Goal: Task Accomplishment & Management: Manage account settings

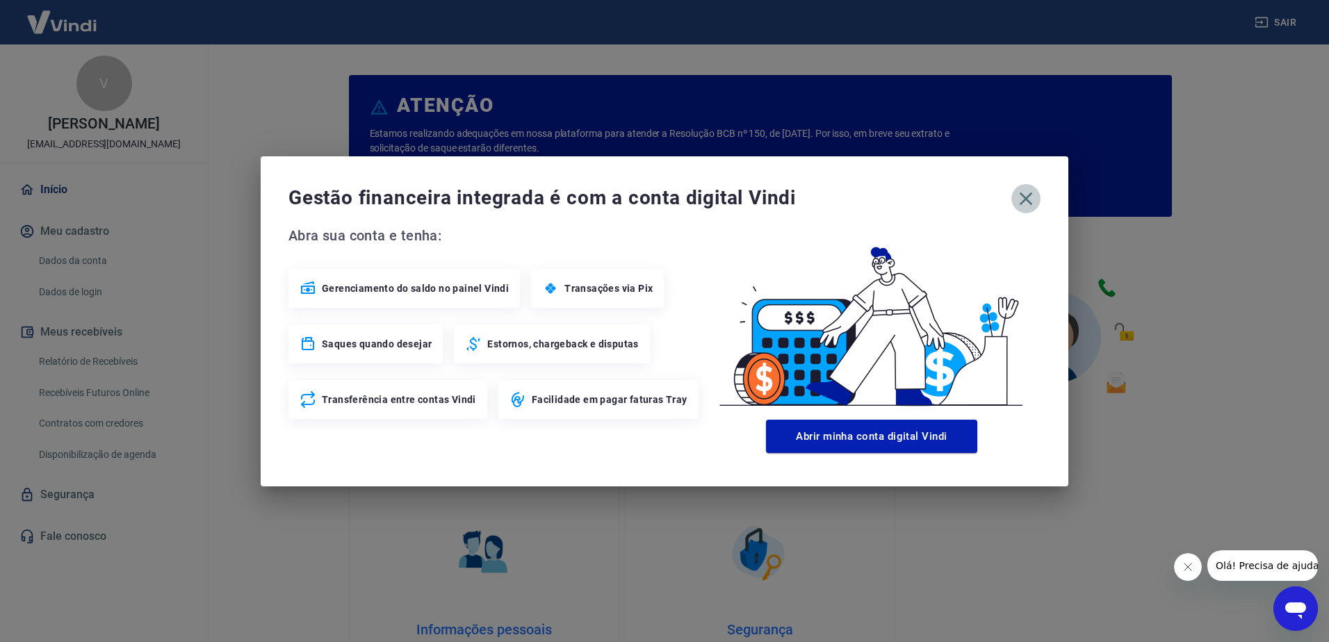
click at [1018, 199] on icon "button" at bounding box center [1026, 199] width 22 height 22
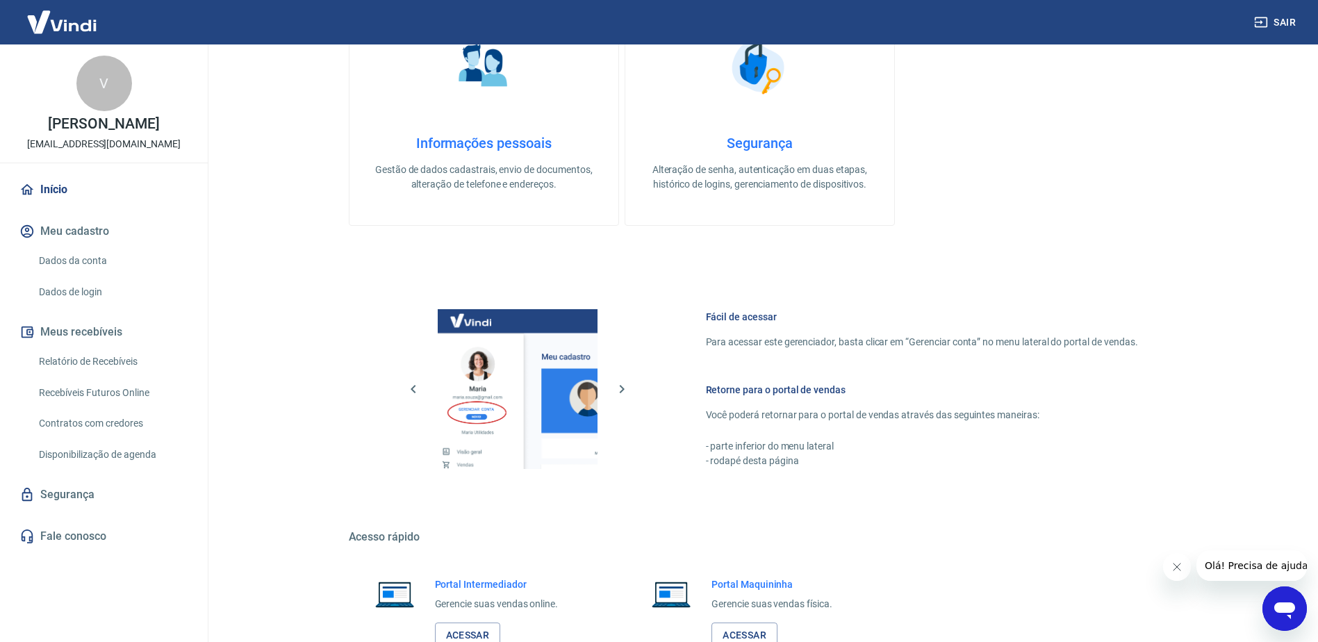
scroll to position [585, 0]
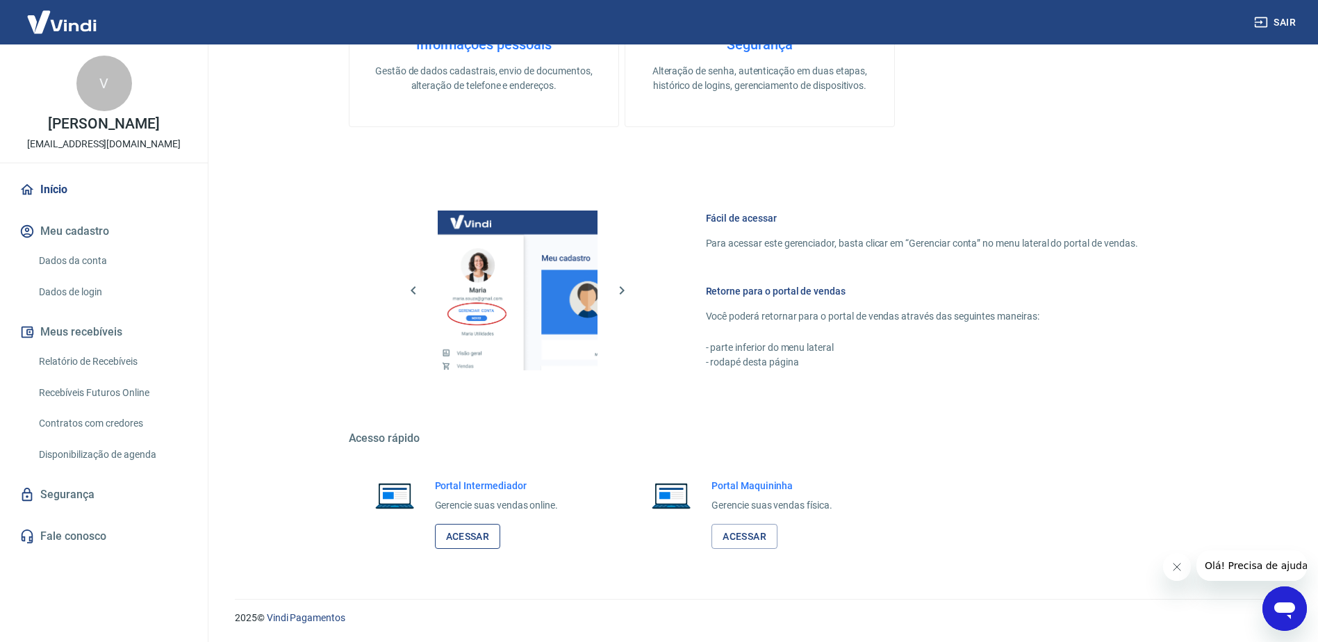
click at [498, 533] on link "Acessar" at bounding box center [468, 537] width 66 height 26
click at [86, 225] on button "Meu cadastro" at bounding box center [104, 231] width 174 height 31
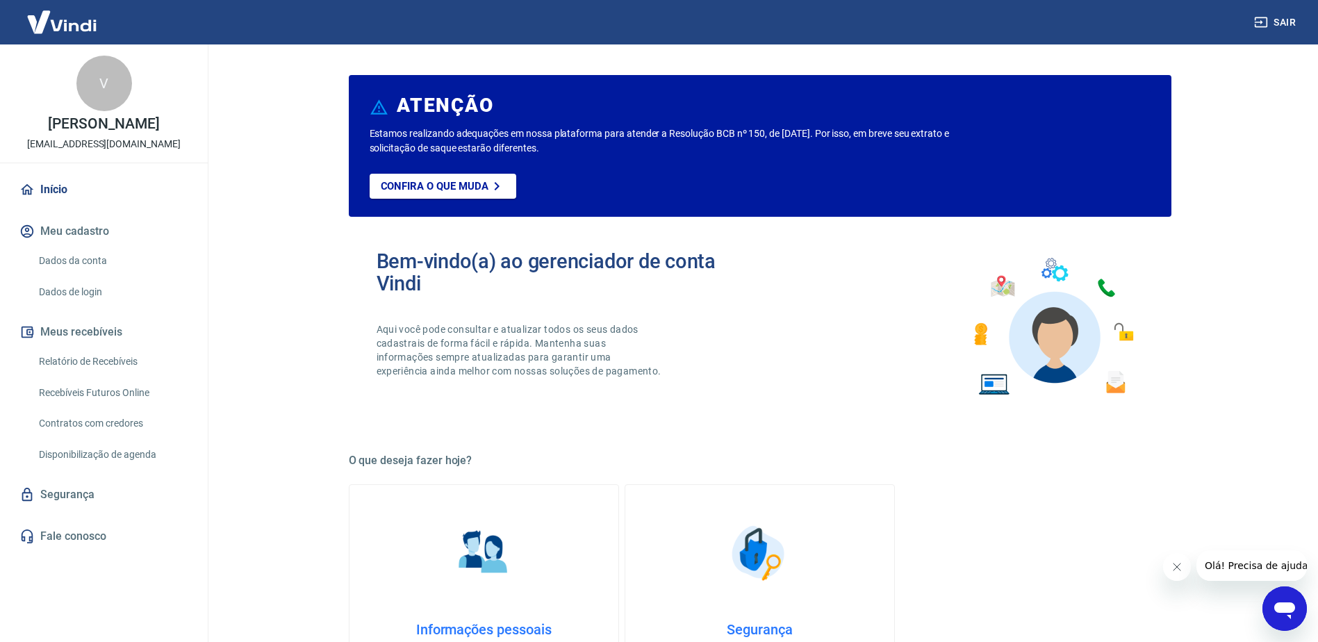
scroll to position [208, 0]
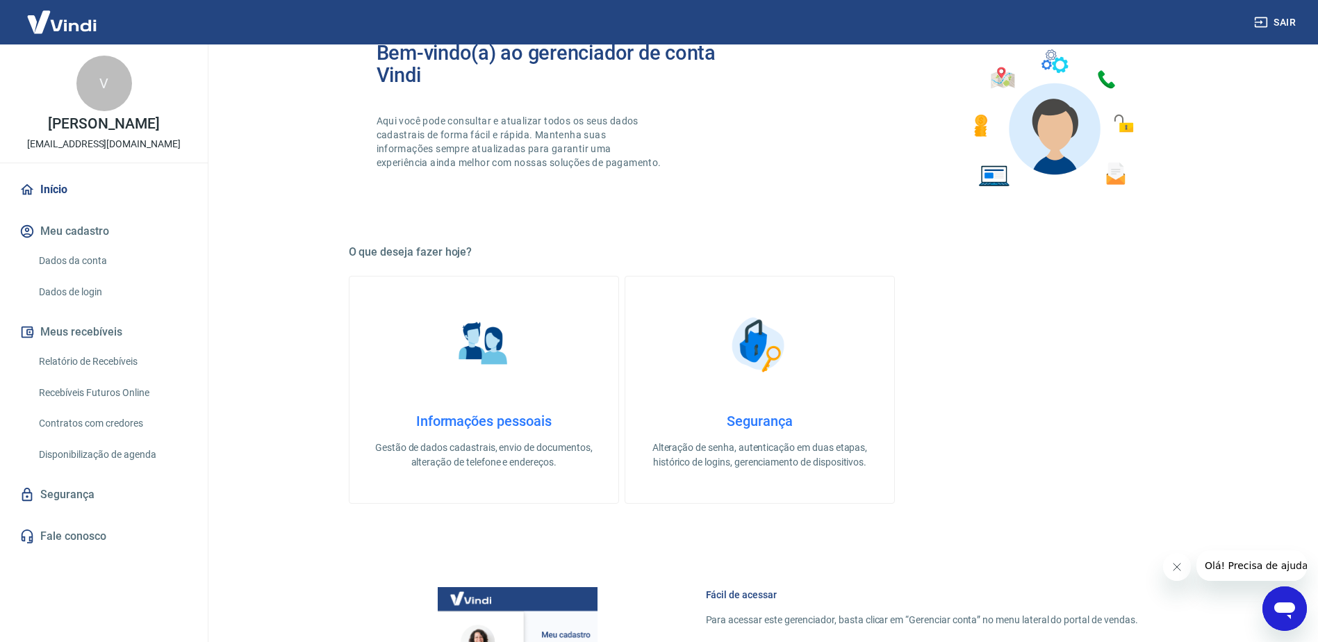
click at [488, 349] on img at bounding box center [483, 344] width 69 height 69
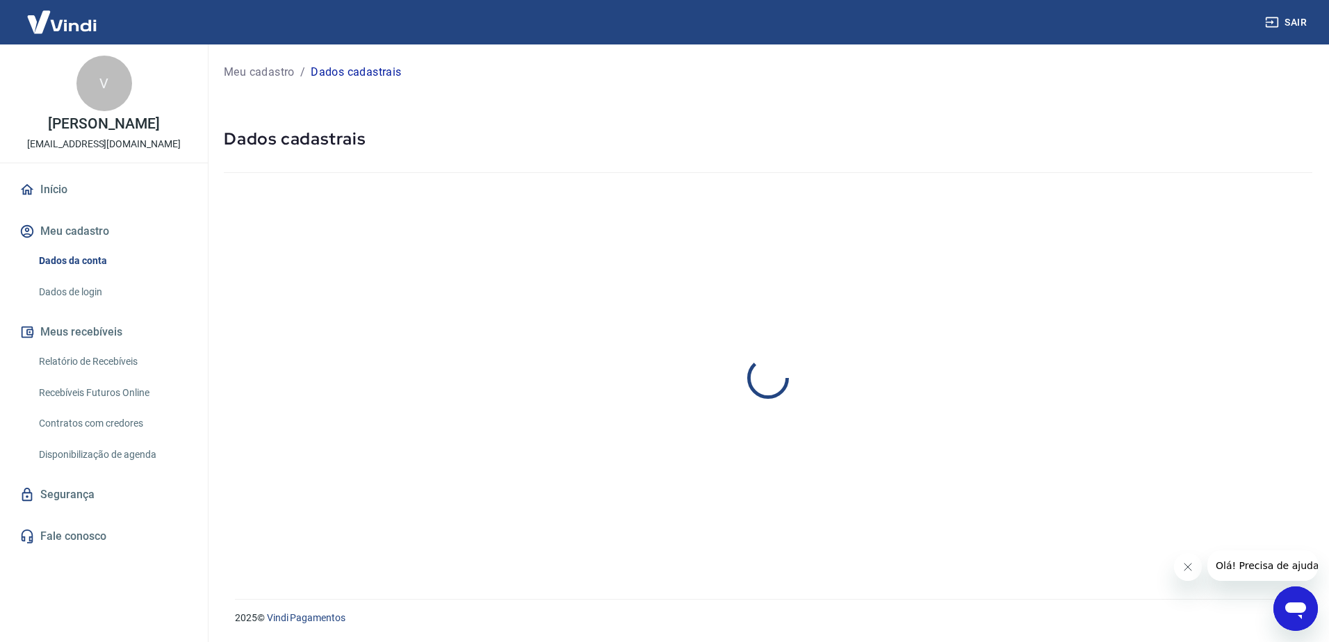
select select "MG"
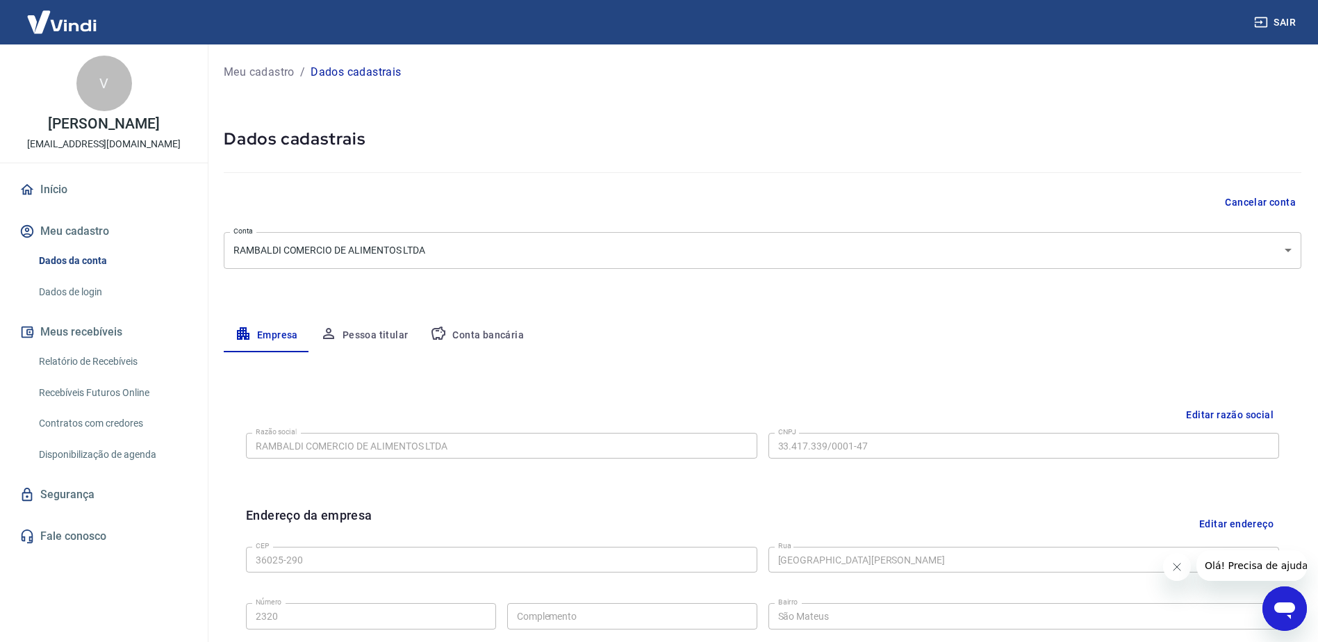
click at [79, 291] on link "Dados de login" at bounding box center [112, 292] width 158 height 28
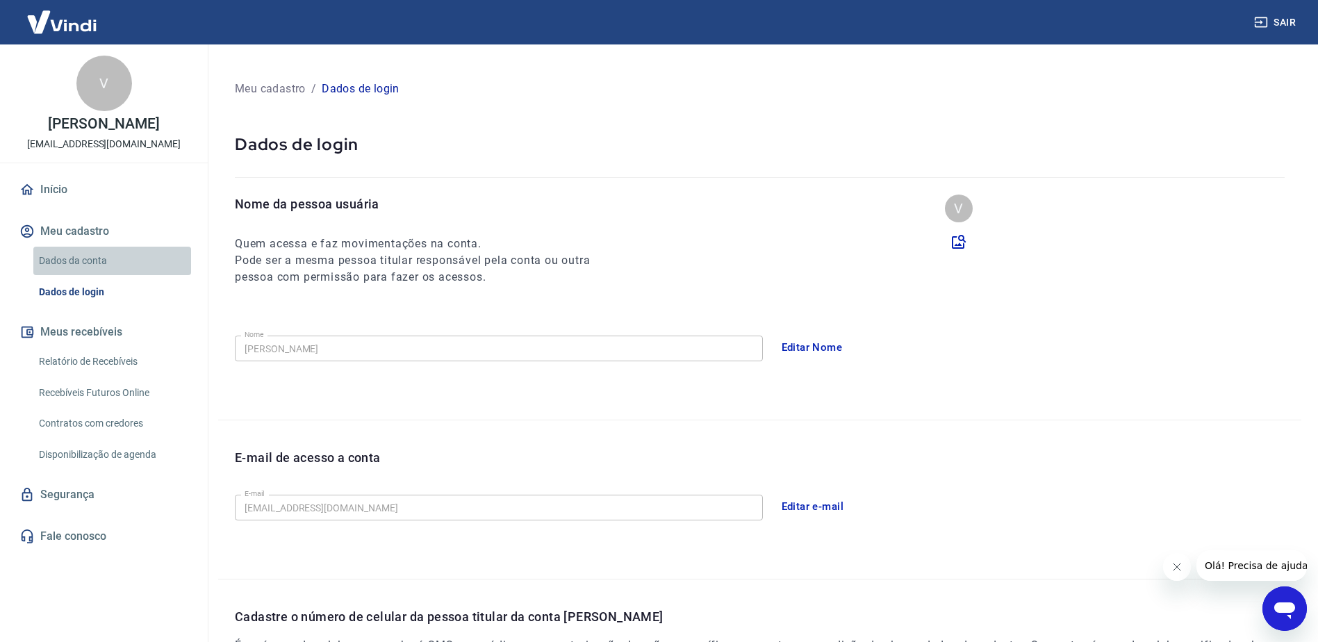
click at [81, 257] on link "Dados da conta" at bounding box center [112, 261] width 158 height 28
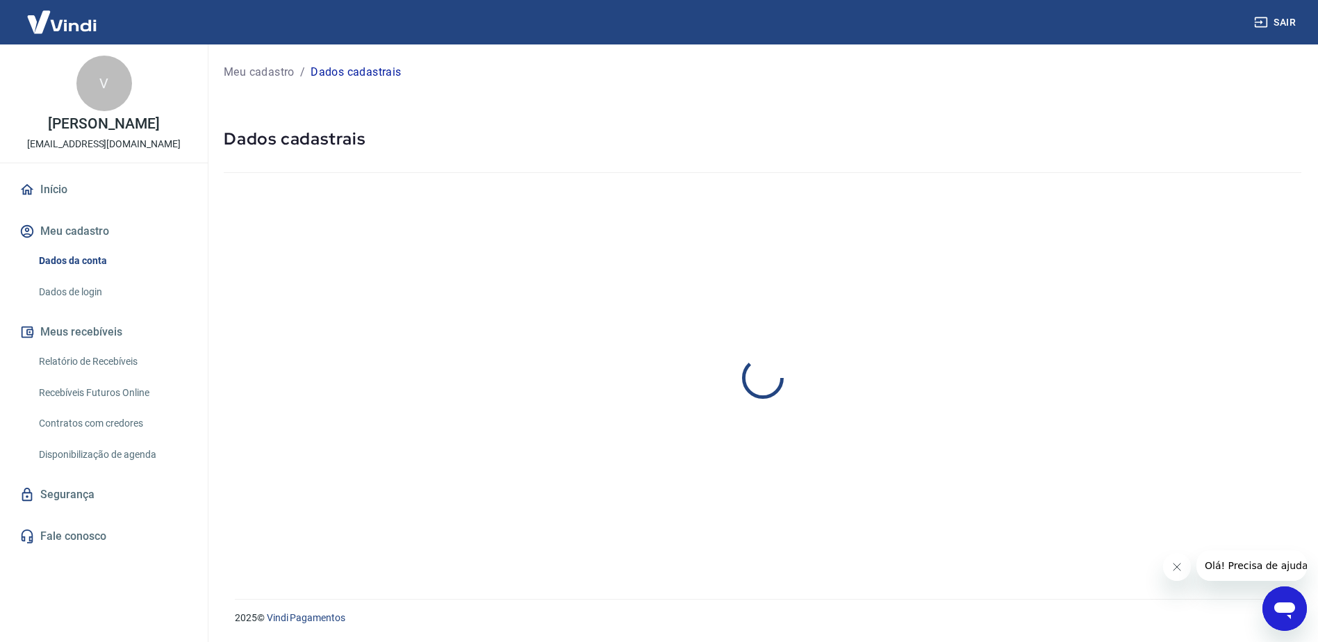
select select "MG"
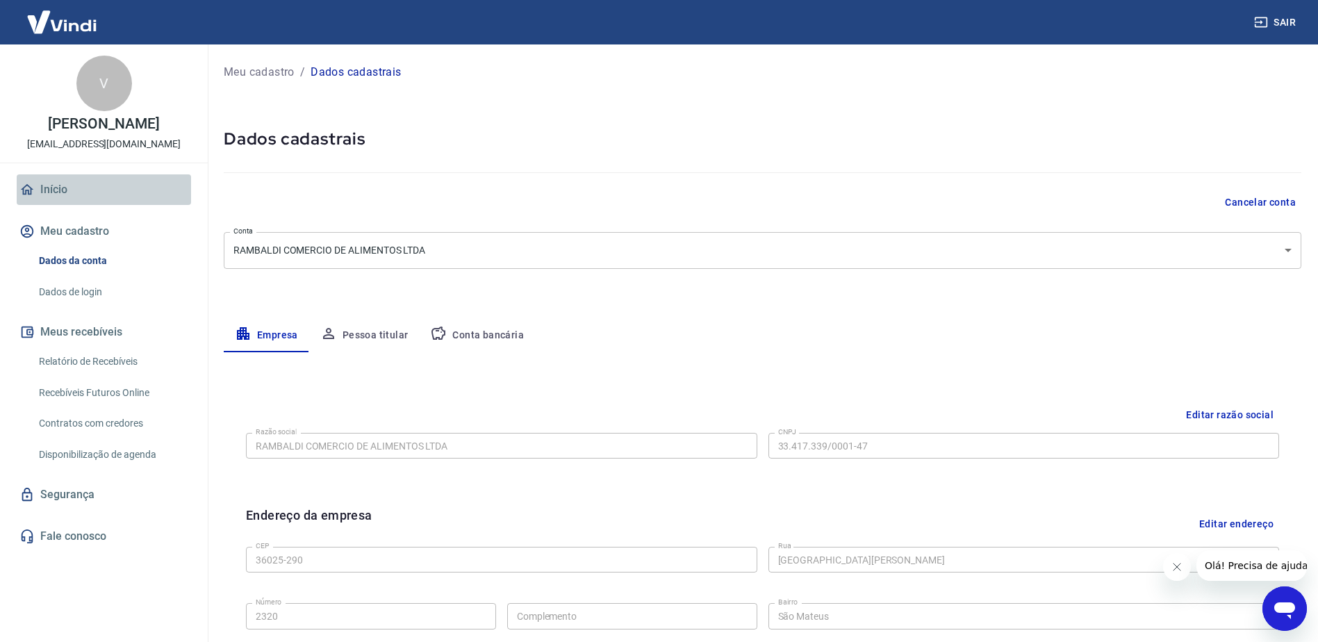
click at [50, 188] on link "Início" at bounding box center [104, 189] width 174 height 31
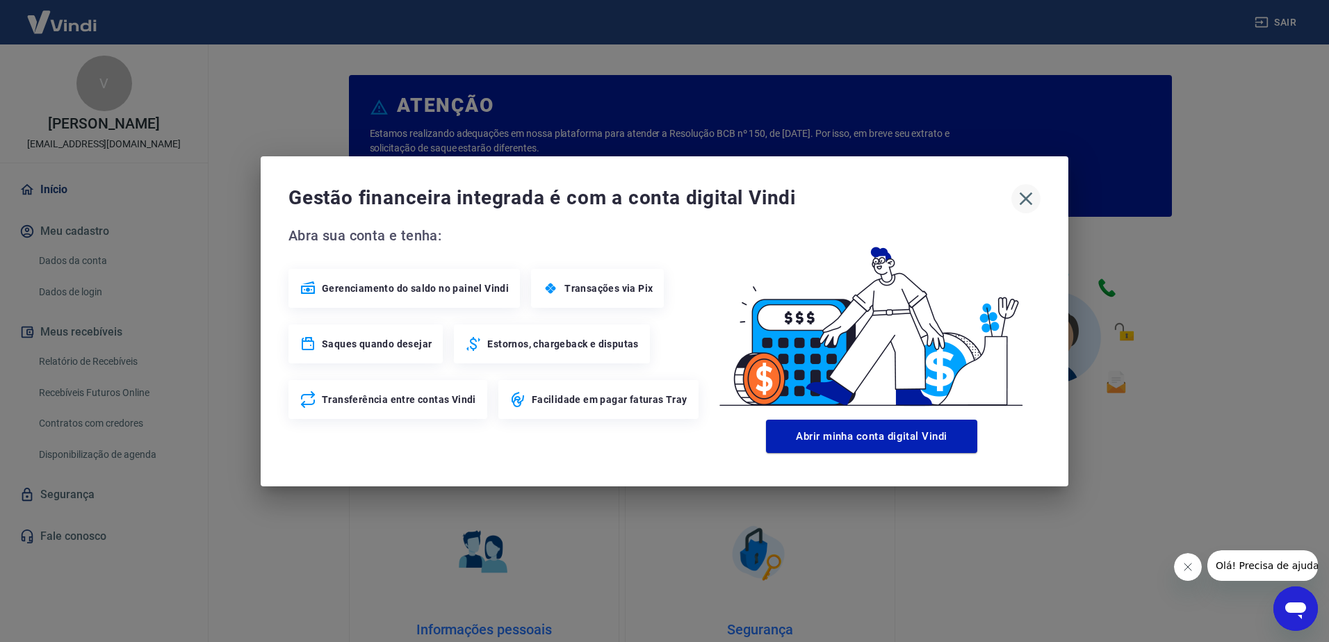
click at [1032, 198] on icon "button" at bounding box center [1026, 199] width 22 height 22
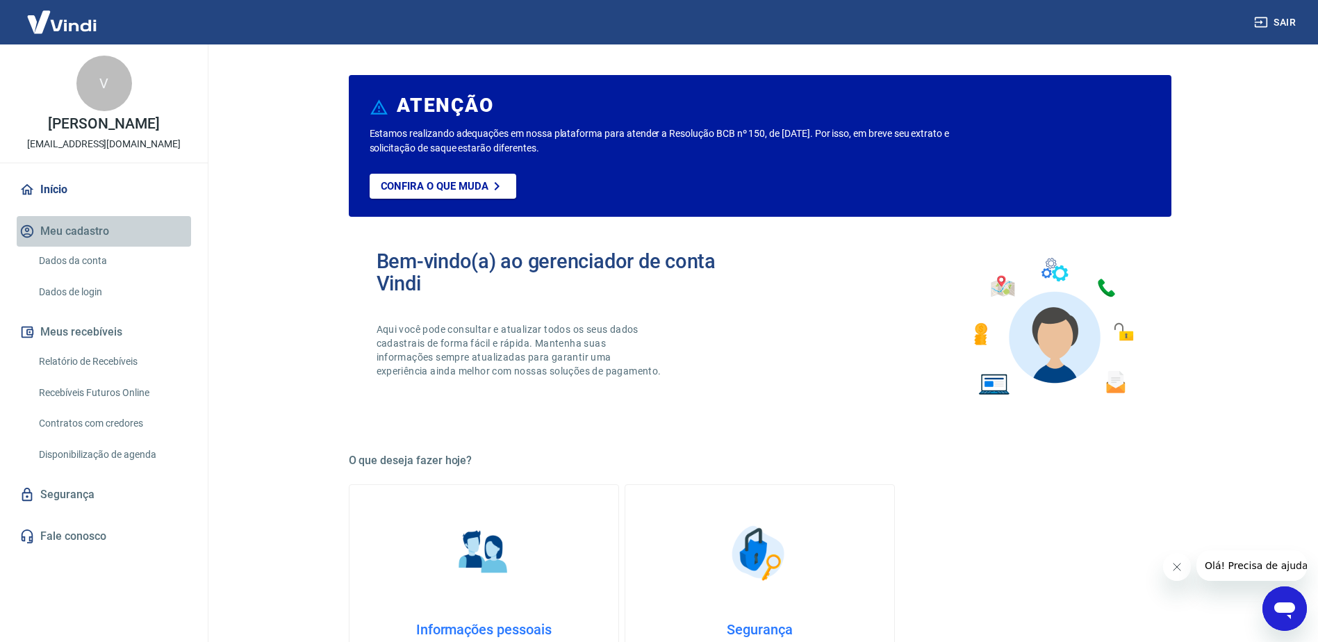
click at [97, 231] on button "Meu cadastro" at bounding box center [104, 231] width 174 height 31
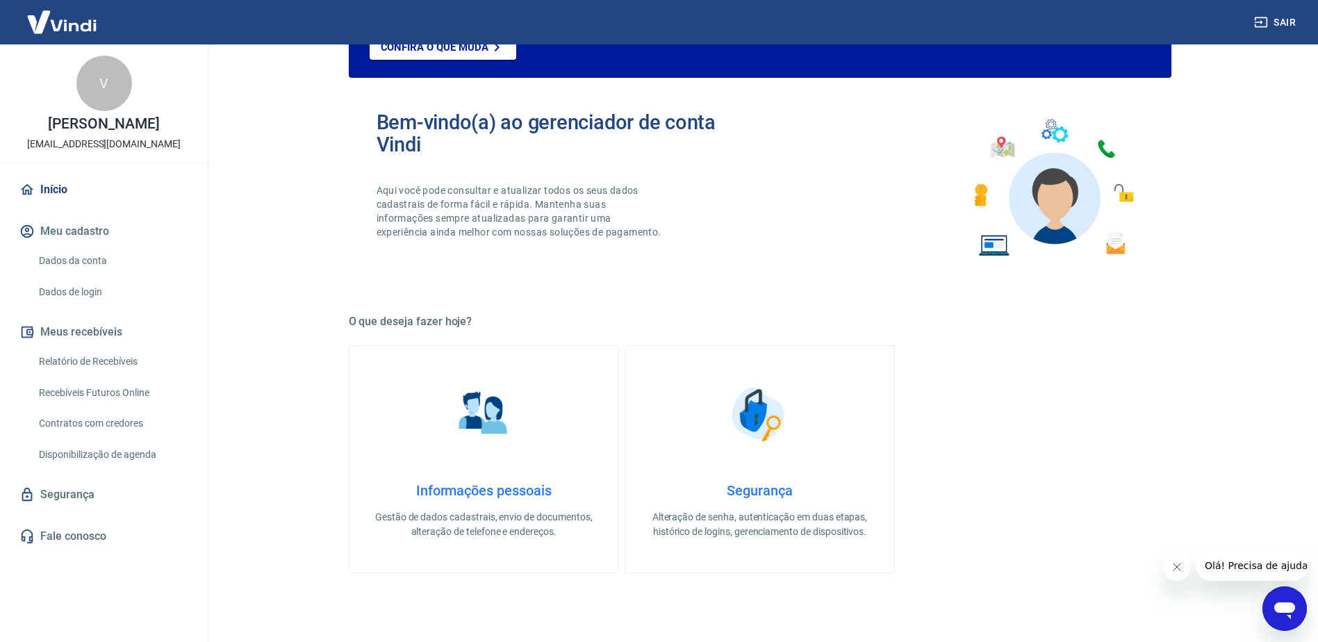
scroll to position [347, 0]
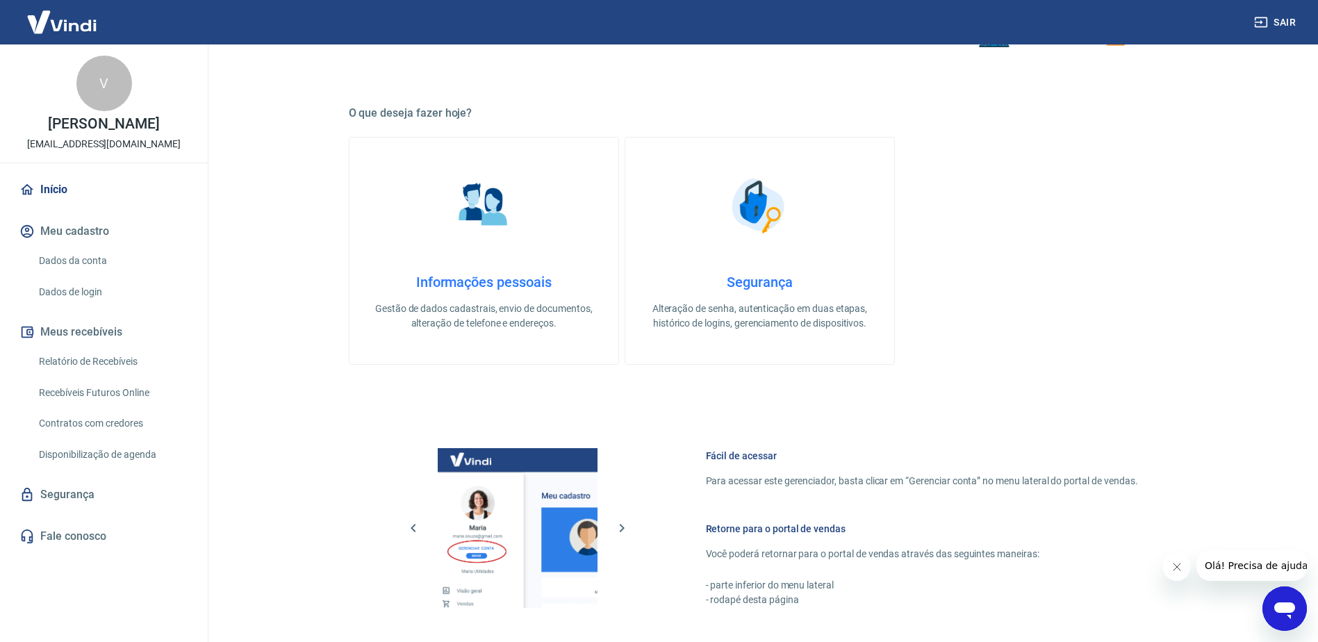
click at [744, 284] on h4 "Segurança" at bounding box center [760, 282] width 224 height 17
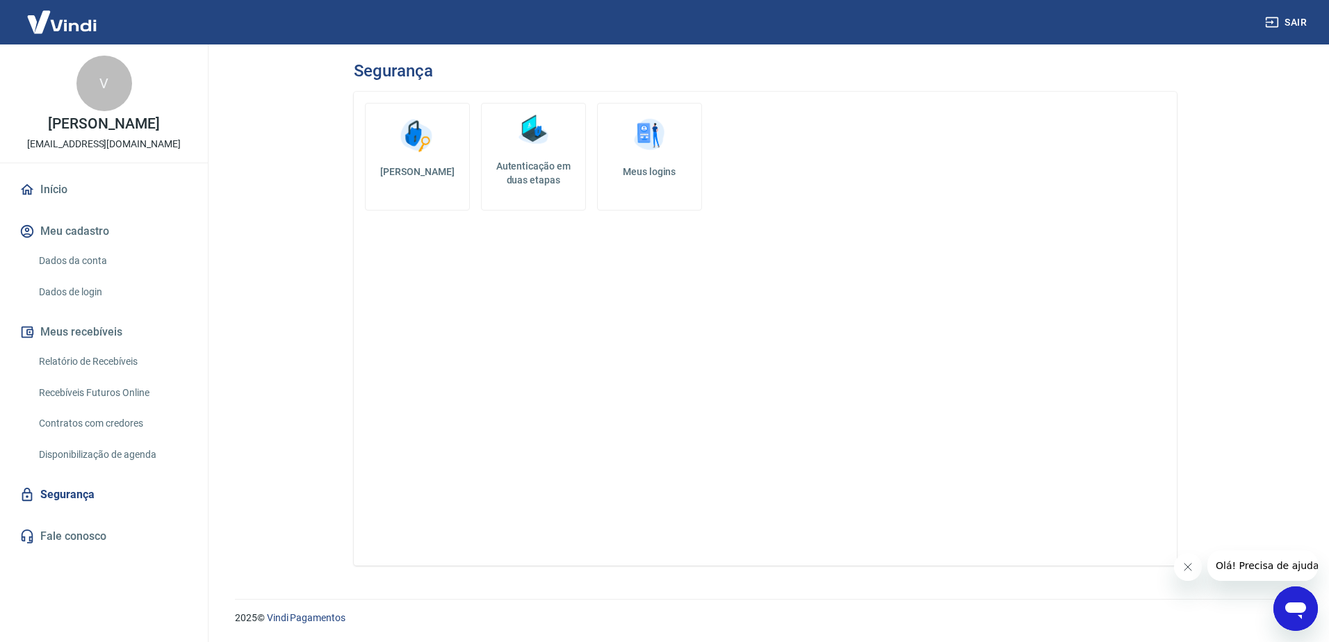
click at [539, 154] on link "Autenticação em duas etapas" at bounding box center [533, 157] width 105 height 108
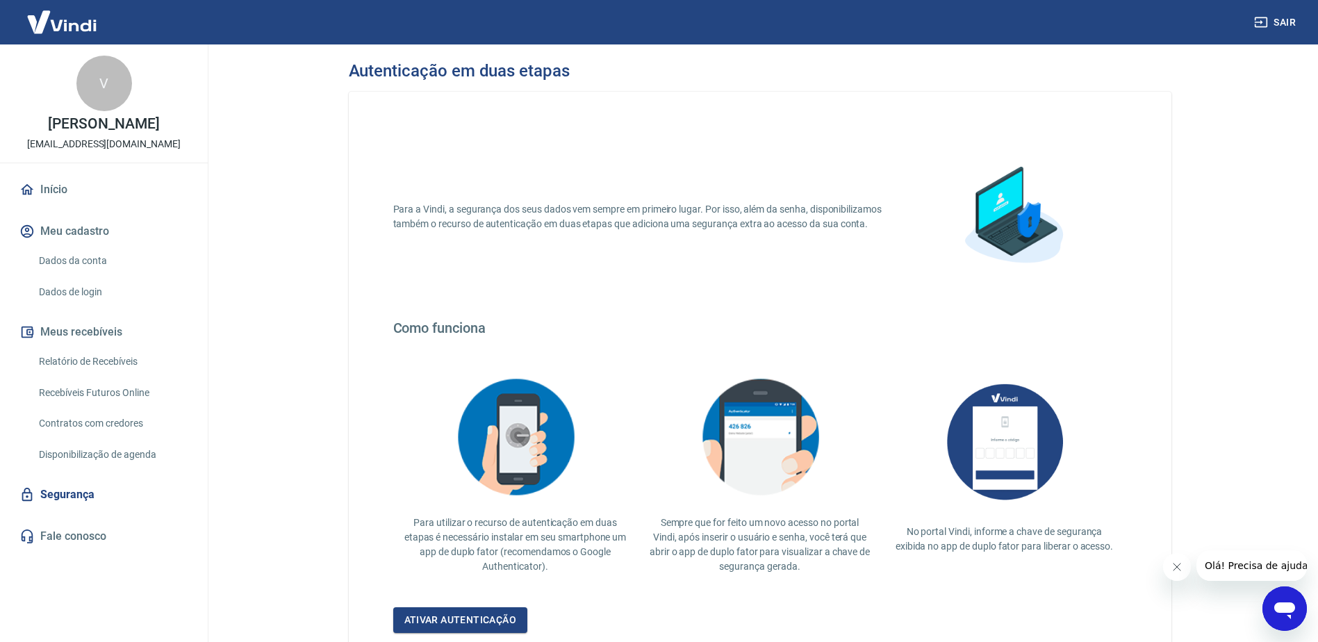
drag, startPoint x: 84, startPoint y: 281, endPoint x: 67, endPoint y: 218, distance: 65.4
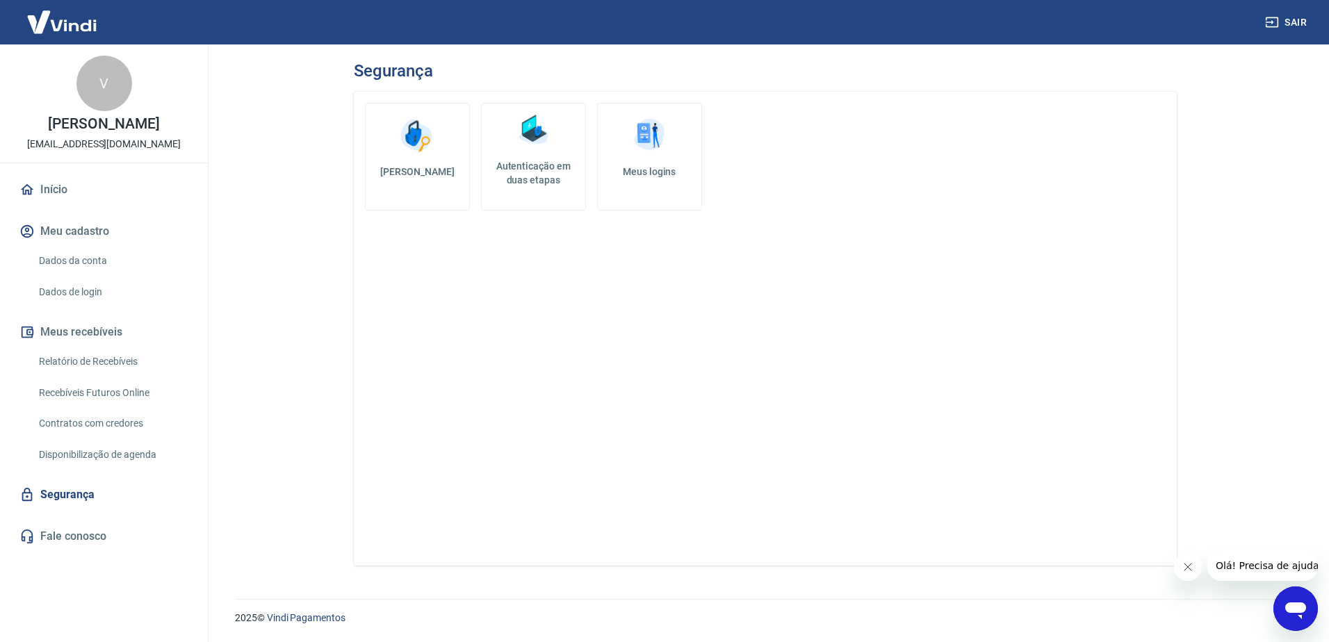
click at [644, 138] on img at bounding box center [649, 136] width 42 height 42
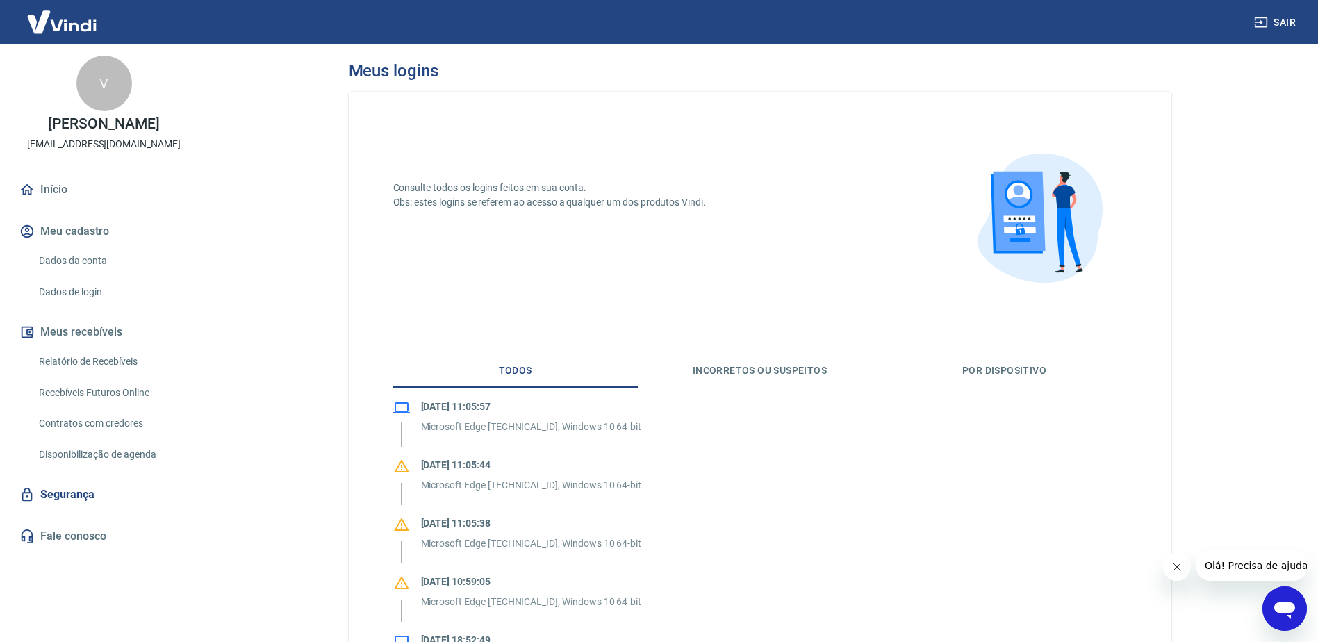
click at [77, 235] on button "Meu cadastro" at bounding box center [104, 231] width 174 height 31
click at [85, 261] on link "Dados da conta" at bounding box center [112, 261] width 158 height 28
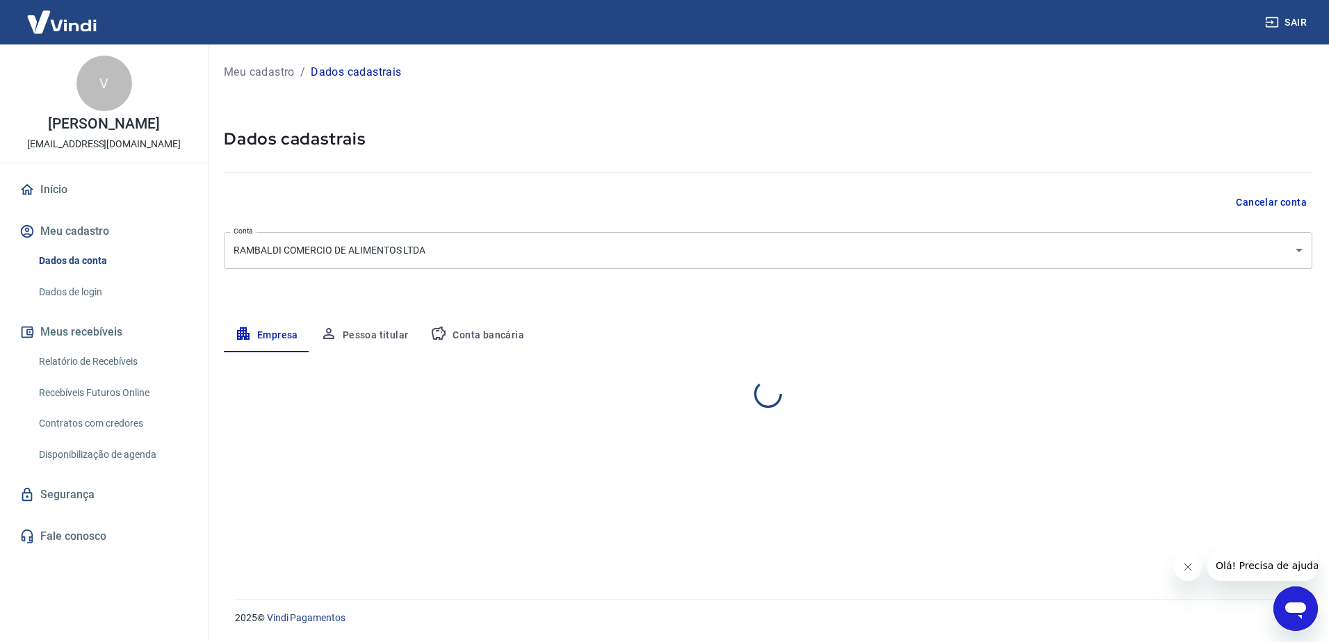
select select "MG"
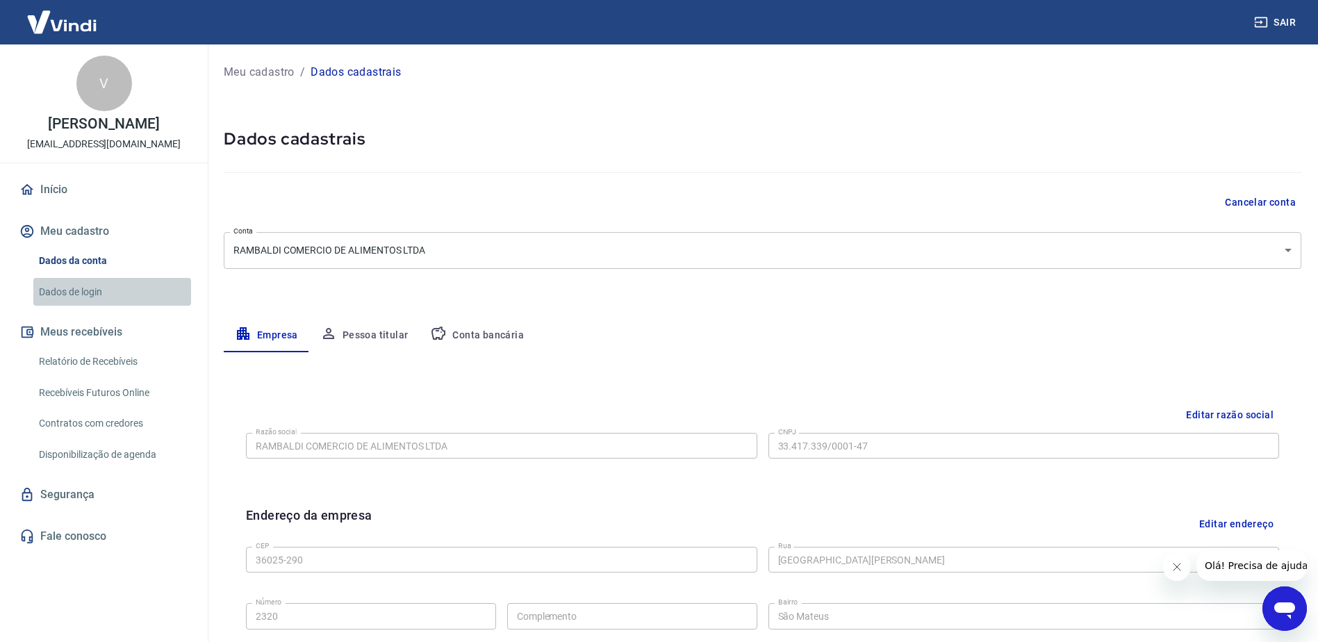
click at [81, 290] on link "Dados de login" at bounding box center [112, 292] width 158 height 28
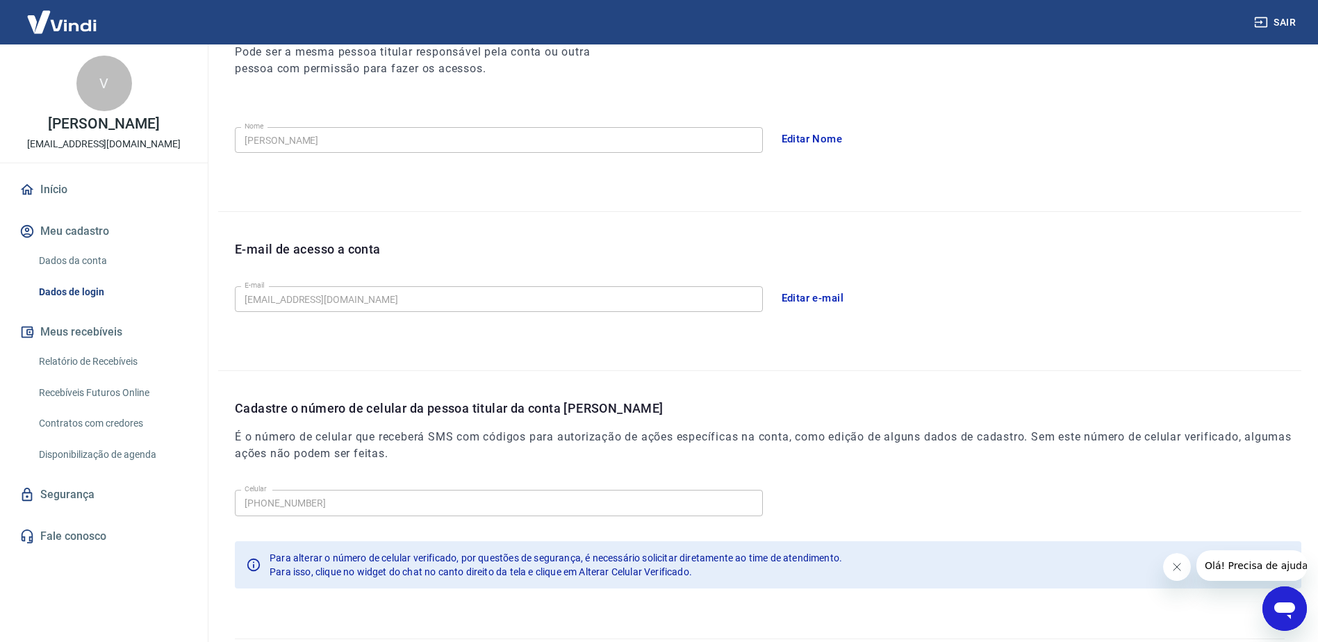
scroll to position [248, 0]
